Goal: Task Accomplishment & Management: Manage account settings

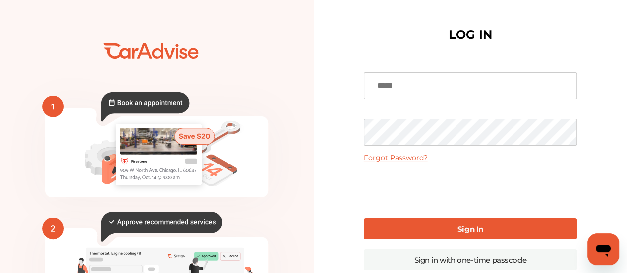
click at [409, 154] on link "Forgot Password?" at bounding box center [396, 157] width 64 height 9
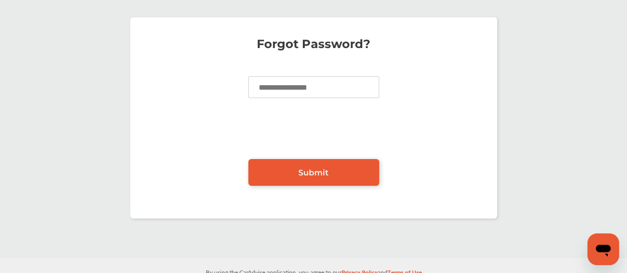
click at [290, 89] on input at bounding box center [313, 87] width 131 height 22
type input "**********"
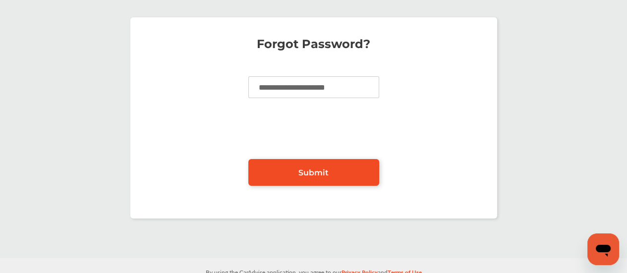
click at [315, 171] on span "Submit" at bounding box center [314, 172] width 30 height 9
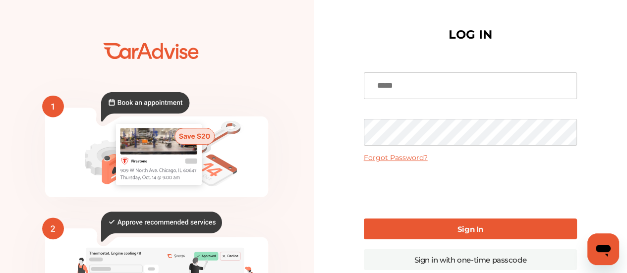
click at [406, 87] on input at bounding box center [470, 85] width 213 height 27
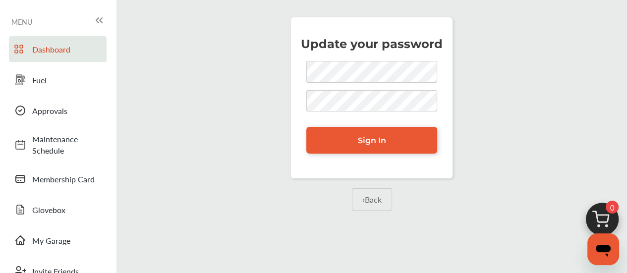
click at [60, 54] on link "Dashboard" at bounding box center [58, 49] width 98 height 26
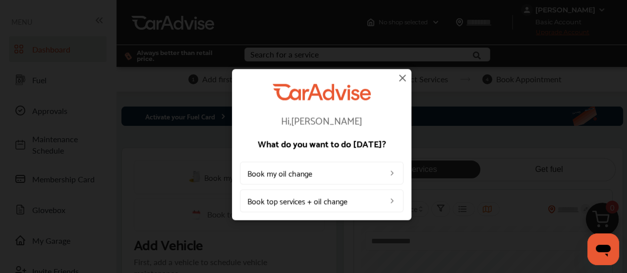
click at [402, 76] on img at bounding box center [403, 78] width 12 height 12
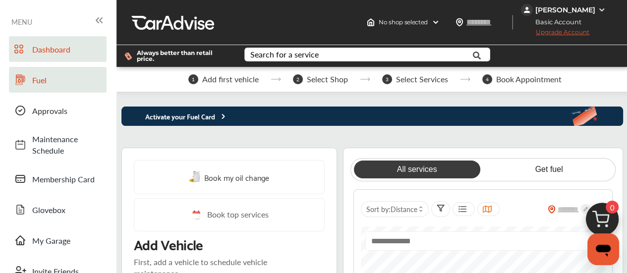
click at [42, 83] on span "Fuel" at bounding box center [66, 79] width 69 height 11
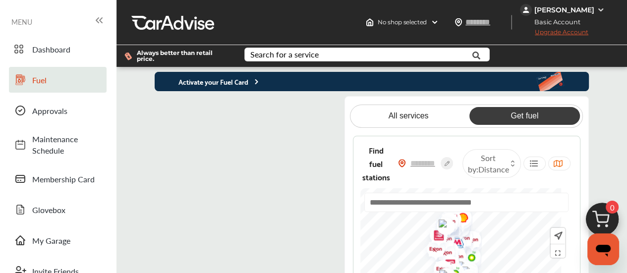
click at [285, 107] on flutter-view at bounding box center [248, 218] width 186 height 245
